Goal: Complete application form: Complete application form

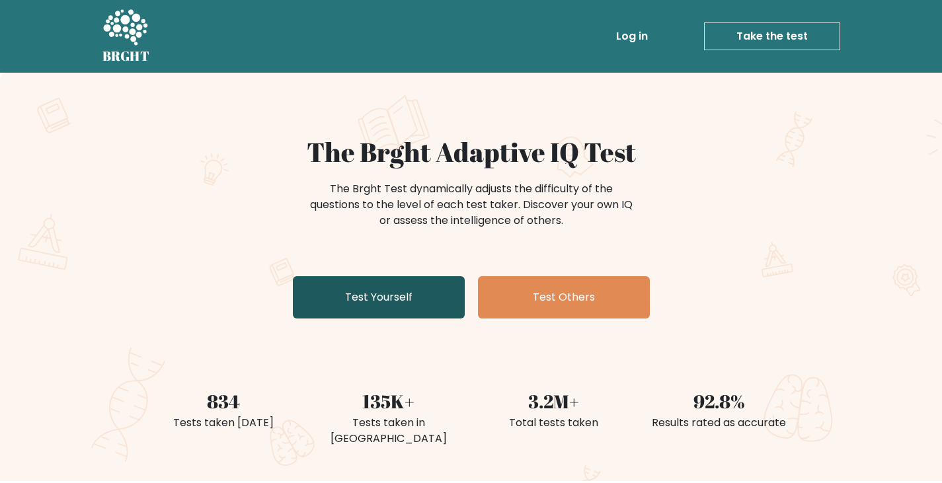
click at [401, 277] on link "Test Yourself" at bounding box center [379, 297] width 172 height 42
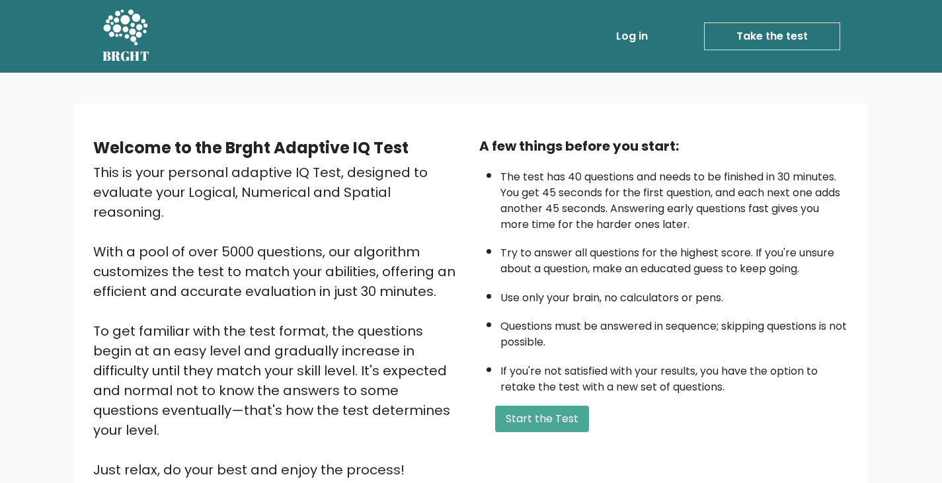
scroll to position [50, 0]
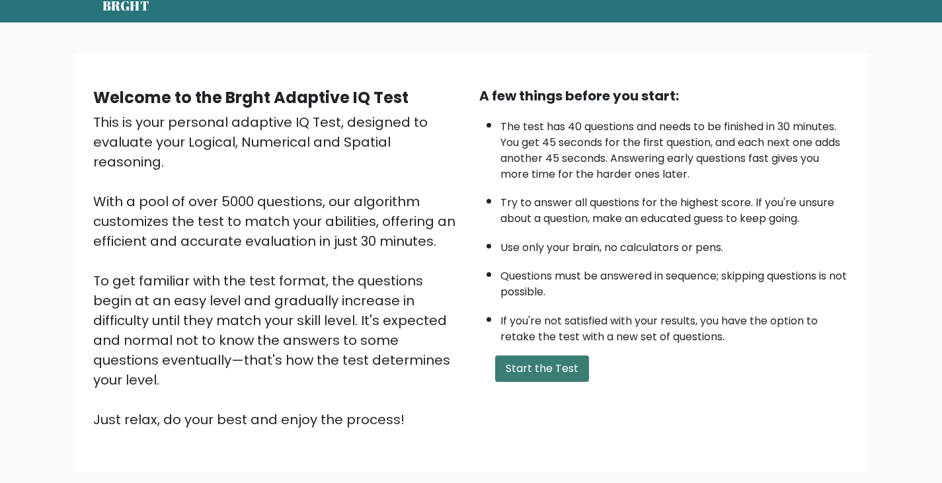
click at [540, 367] on button "Start the Test" at bounding box center [542, 369] width 94 height 26
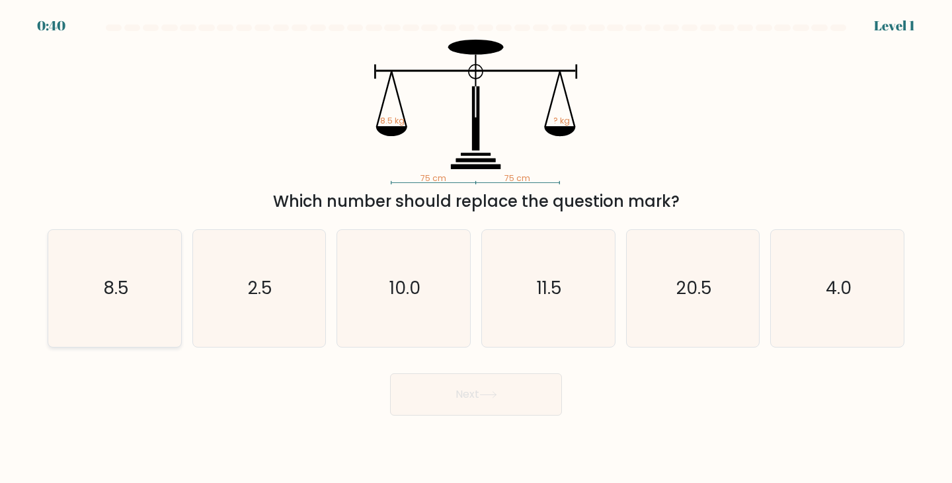
click at [130, 272] on icon "8.5" at bounding box center [114, 288] width 117 height 117
click at [476, 249] on input "a. 8.5" at bounding box center [476, 245] width 1 height 7
radio input "true"
click at [416, 383] on button "Next" at bounding box center [476, 395] width 172 height 42
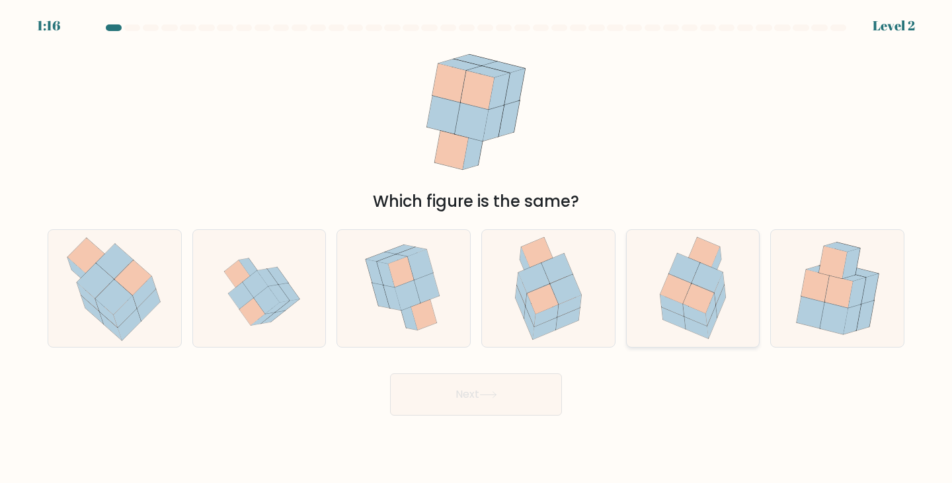
click at [683, 272] on icon at bounding box center [684, 269] width 31 height 30
click at [477, 249] on input "e." at bounding box center [476, 245] width 1 height 7
radio input "true"
click at [517, 387] on button "Next" at bounding box center [476, 395] width 172 height 42
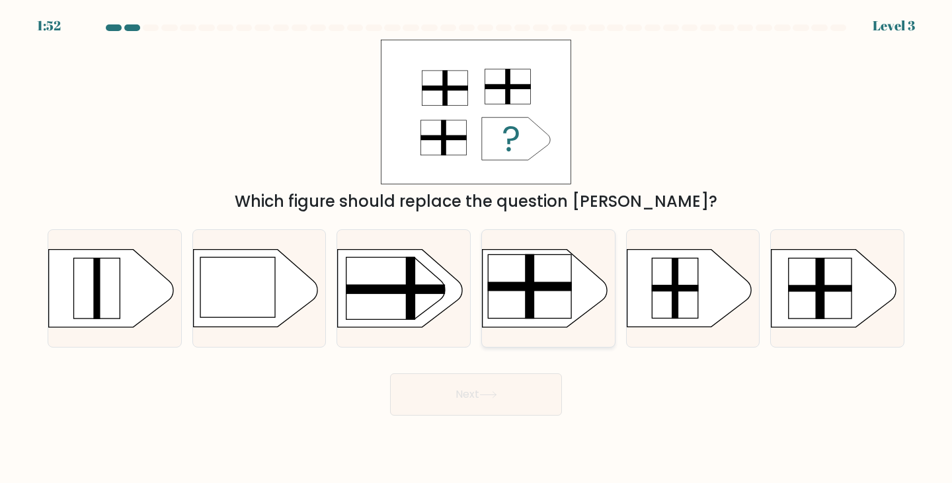
click at [546, 301] on rect at bounding box center [529, 286] width 83 height 63
click at [477, 249] on input "d." at bounding box center [476, 245] width 1 height 7
radio input "true"
click at [510, 375] on button "Next" at bounding box center [476, 395] width 172 height 42
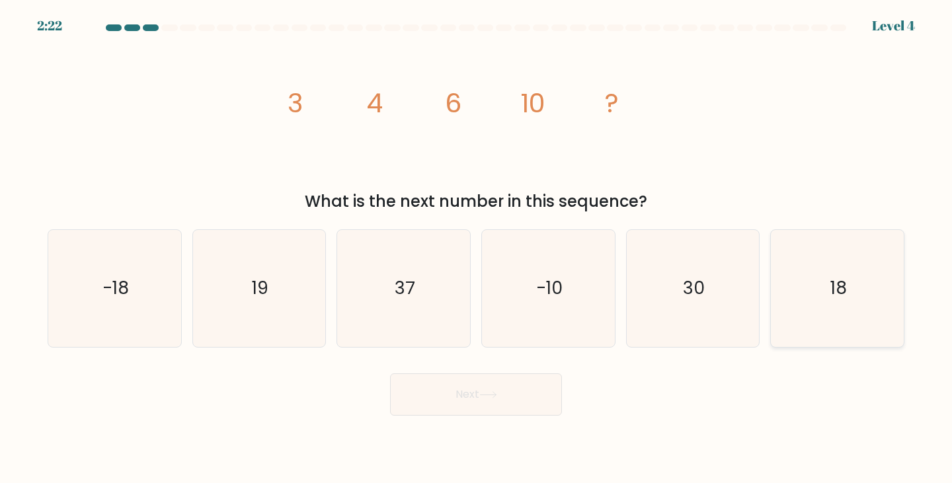
click at [853, 294] on icon "18" at bounding box center [837, 288] width 117 height 117
click at [477, 249] on input "f. 18" at bounding box center [476, 245] width 1 height 7
radio input "true"
click at [491, 388] on button "Next" at bounding box center [476, 395] width 172 height 42
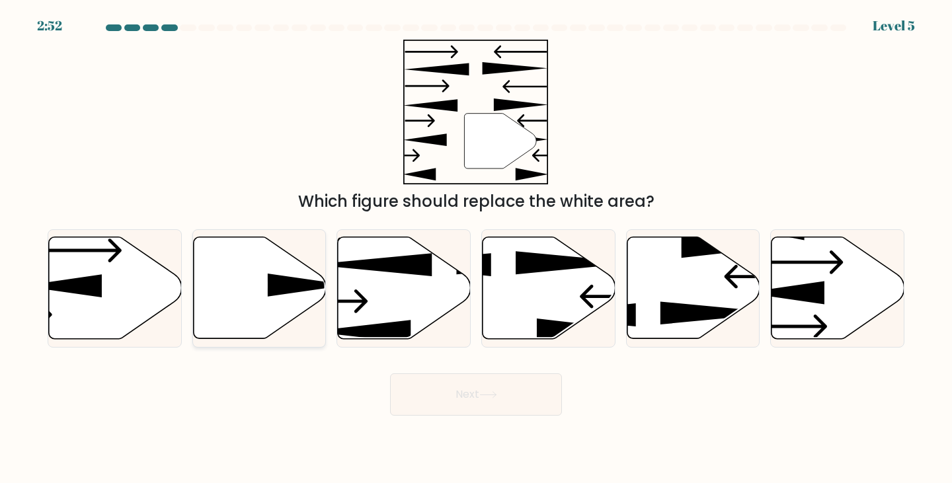
click at [288, 280] on icon at bounding box center [308, 285] width 80 height 23
click at [476, 249] on input "b." at bounding box center [476, 245] width 1 height 7
radio input "true"
click at [475, 397] on button "Next" at bounding box center [476, 395] width 172 height 42
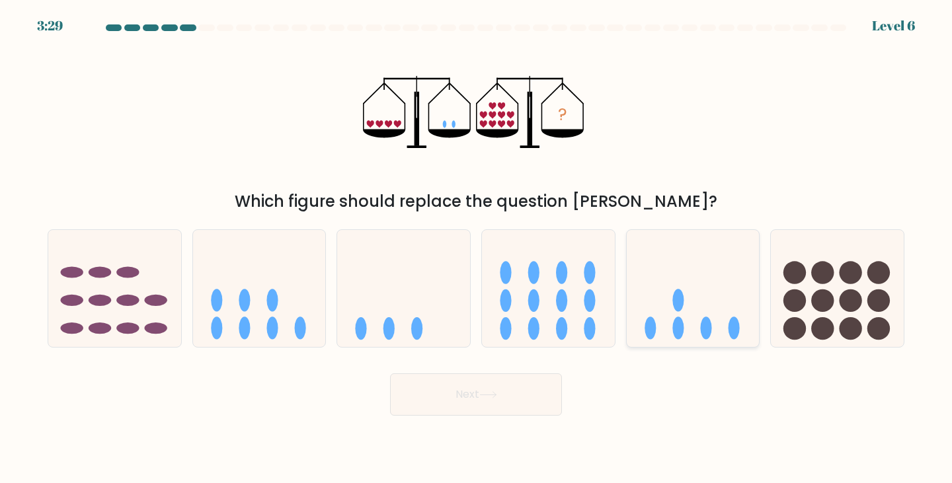
click at [702, 297] on icon at bounding box center [693, 288] width 133 height 110
click at [477, 249] on input "e." at bounding box center [476, 245] width 1 height 7
radio input "true"
click at [527, 417] on body "3:28 Level 6" at bounding box center [476, 241] width 952 height 483
click at [538, 377] on button "Next" at bounding box center [476, 395] width 172 height 42
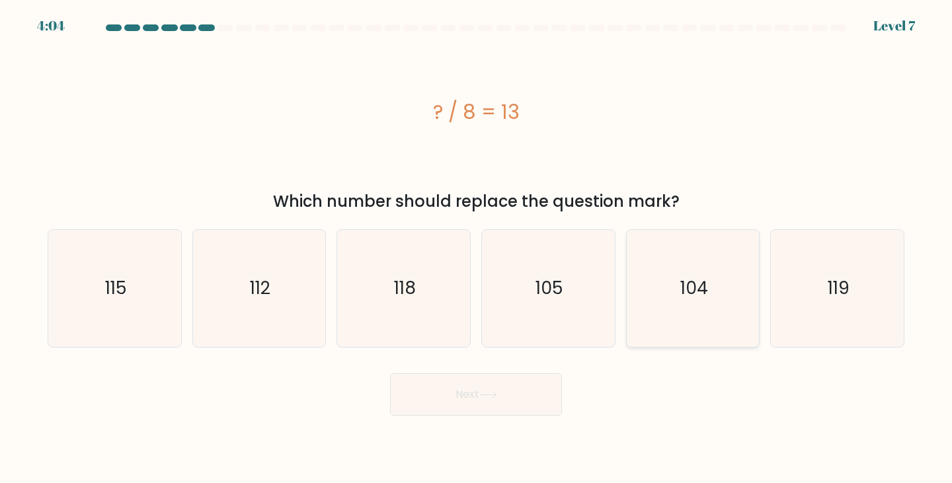
click at [660, 305] on icon "104" at bounding box center [693, 288] width 117 height 117
click at [477, 249] on input "e. 104" at bounding box center [476, 245] width 1 height 7
radio input "true"
click at [530, 386] on button "Next" at bounding box center [476, 395] width 172 height 42
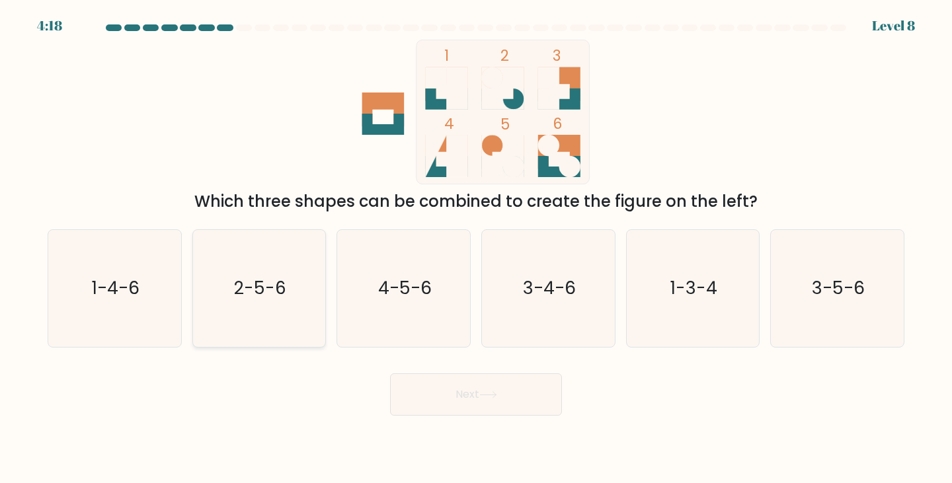
click at [292, 294] on icon "2-5-6" at bounding box center [259, 288] width 117 height 117
click at [476, 249] on input "b. 2-5-6" at bounding box center [476, 245] width 1 height 7
radio input "true"
click at [433, 387] on button "Next" at bounding box center [476, 395] width 172 height 42
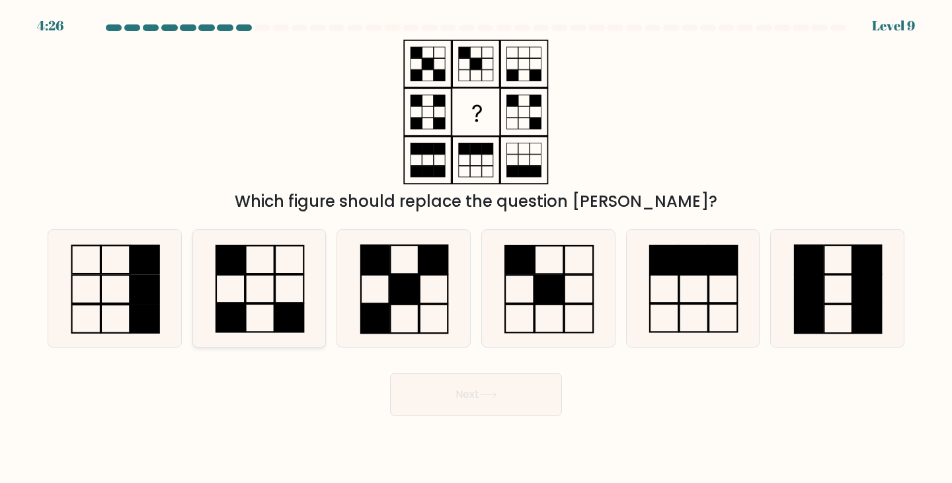
click at [264, 292] on icon at bounding box center [259, 288] width 117 height 117
click at [476, 249] on input "b." at bounding box center [476, 245] width 1 height 7
radio input "true"
click at [481, 384] on button "Next" at bounding box center [476, 395] width 172 height 42
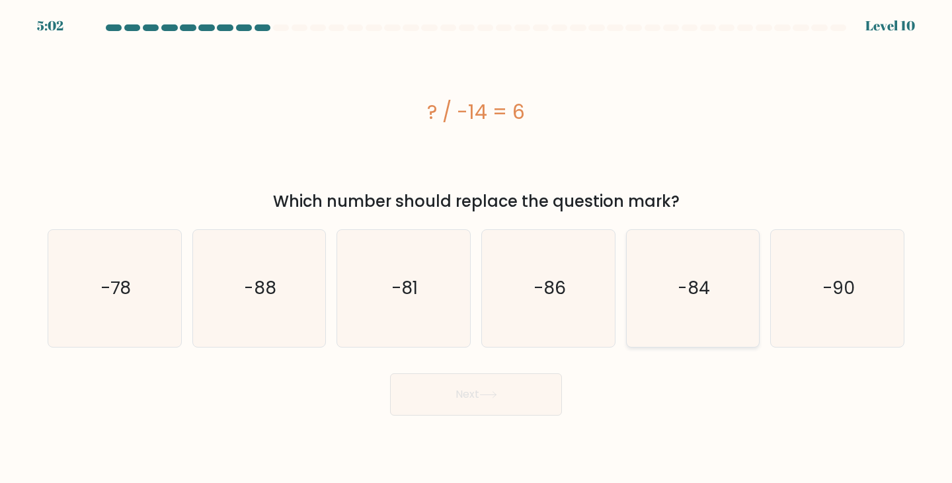
click at [721, 282] on icon "-84" at bounding box center [693, 288] width 117 height 117
click at [477, 249] on input "e. -84" at bounding box center [476, 245] width 1 height 7
radio input "true"
click at [509, 395] on button "Next" at bounding box center [476, 395] width 172 height 42
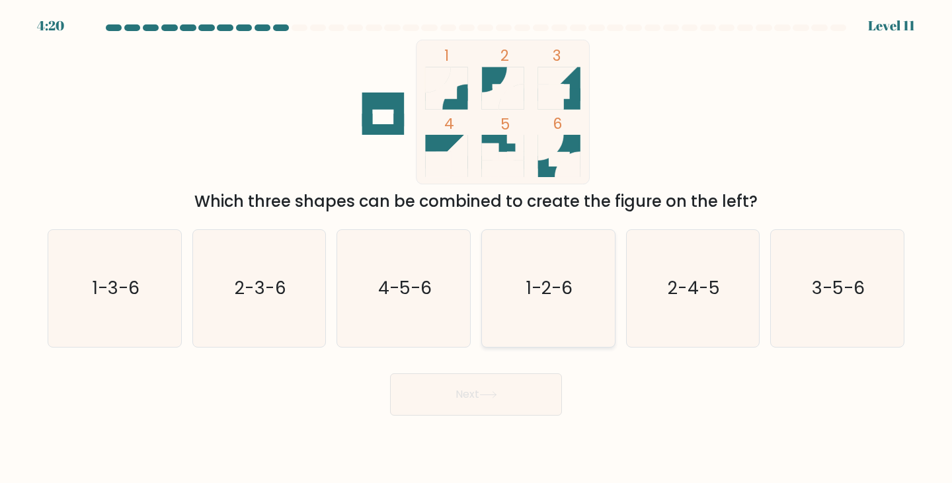
click at [577, 296] on icon "1-2-6" at bounding box center [548, 288] width 117 height 117
click at [477, 249] on input "d. 1-2-6" at bounding box center [476, 245] width 1 height 7
radio input "true"
click at [535, 387] on button "Next" at bounding box center [476, 395] width 172 height 42
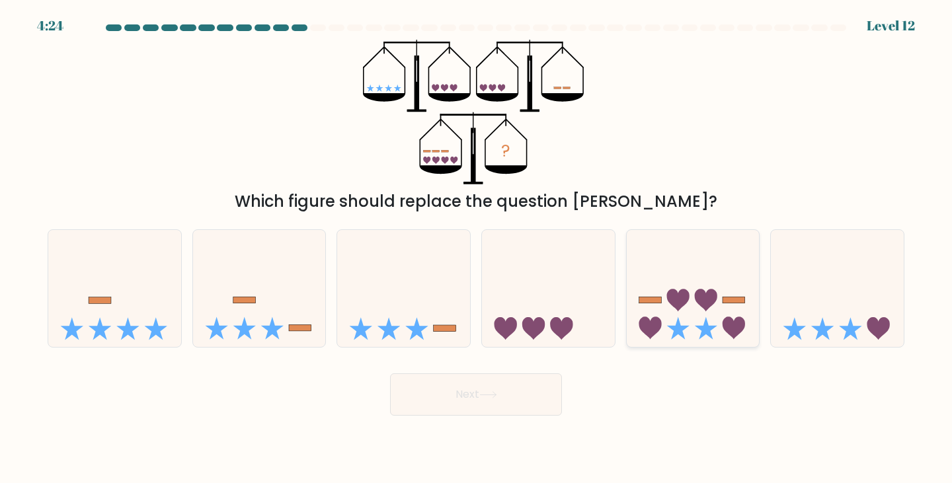
click at [719, 288] on icon at bounding box center [693, 288] width 133 height 110
click at [477, 249] on input "e." at bounding box center [476, 245] width 1 height 7
radio input "true"
click at [555, 390] on button "Next" at bounding box center [476, 395] width 172 height 42
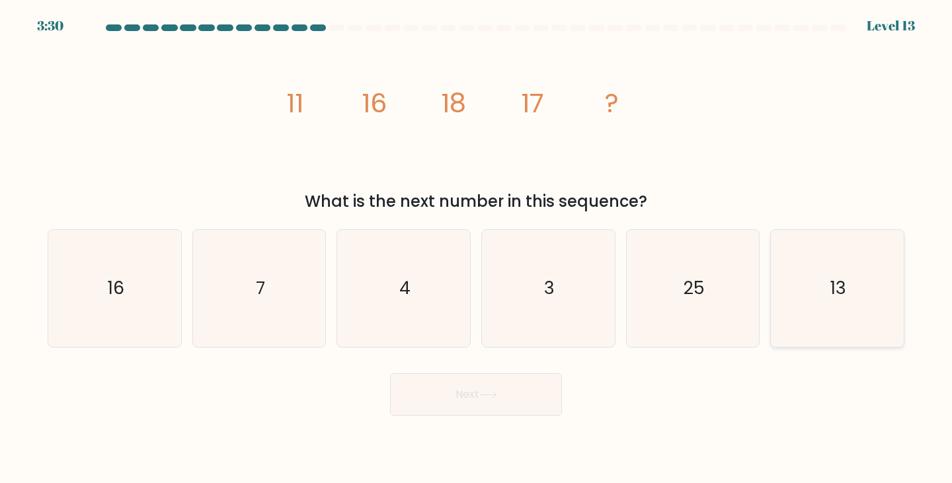
click at [841, 291] on text "13" at bounding box center [838, 288] width 16 height 24
click at [477, 249] on input "f. 13" at bounding box center [476, 245] width 1 height 7
radio input "true"
click at [479, 392] on button "Next" at bounding box center [476, 395] width 172 height 42
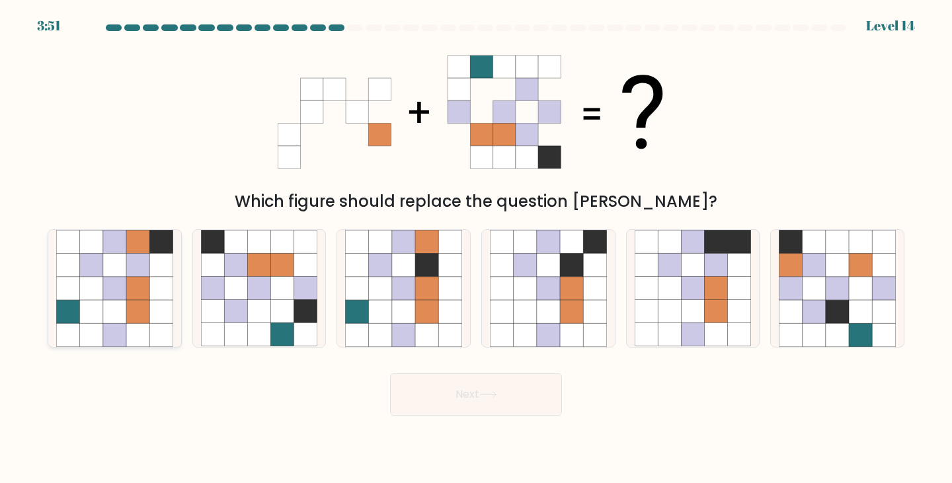
click at [64, 296] on icon at bounding box center [67, 288] width 23 height 23
click at [476, 249] on input "a." at bounding box center [476, 245] width 1 height 7
radio input "true"
click at [464, 395] on button "Next" at bounding box center [476, 395] width 172 height 42
